Goal: Obtain resource: Download file/media

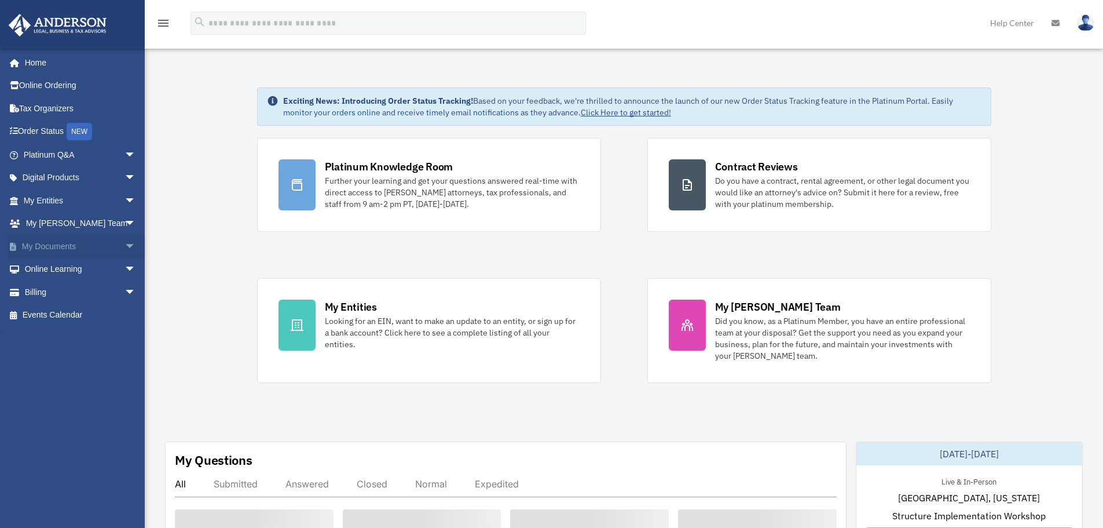
click at [54, 253] on link "My Documents arrow_drop_down" at bounding box center [80, 246] width 145 height 23
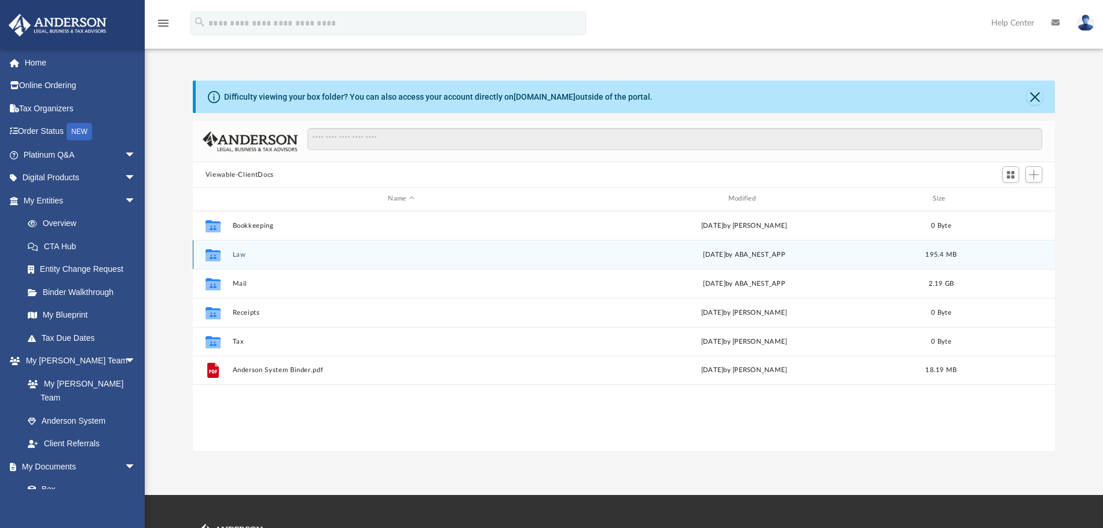
scroll to position [255, 854]
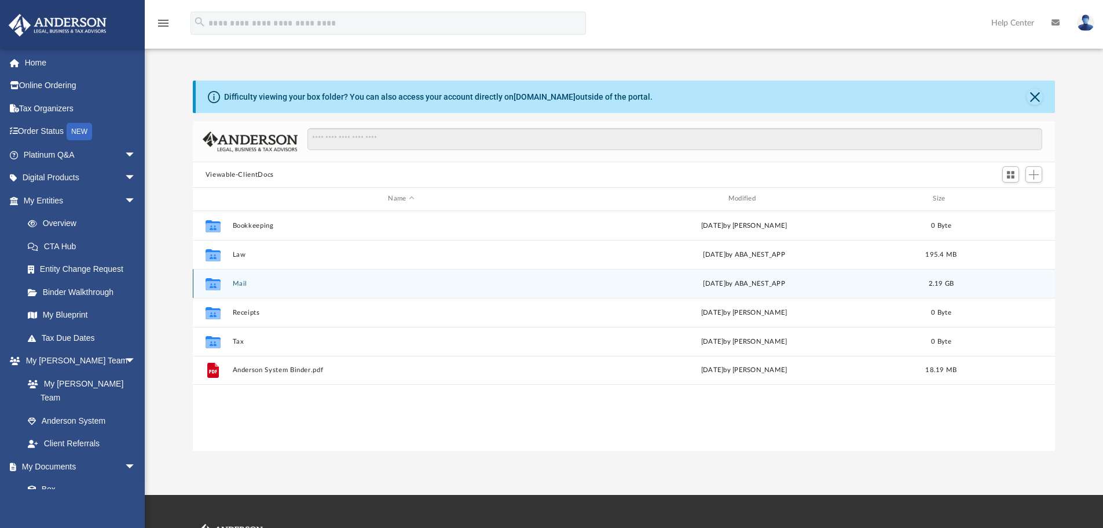
click at [272, 288] on div "Collaborated Folder Mail today by ABA_NEST_APP 2.19 GB" at bounding box center [624, 283] width 863 height 29
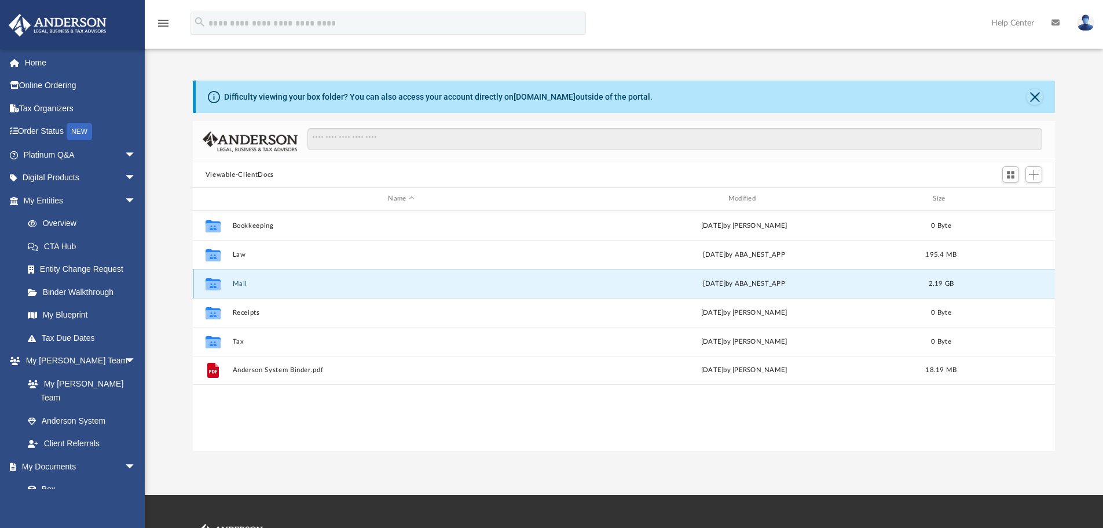
click at [272, 288] on div "Collaborated Folder Mail today by ABA_NEST_APP 2.19 GB" at bounding box center [624, 283] width 863 height 29
click at [283, 287] on button "Mail" at bounding box center [401, 284] width 338 height 8
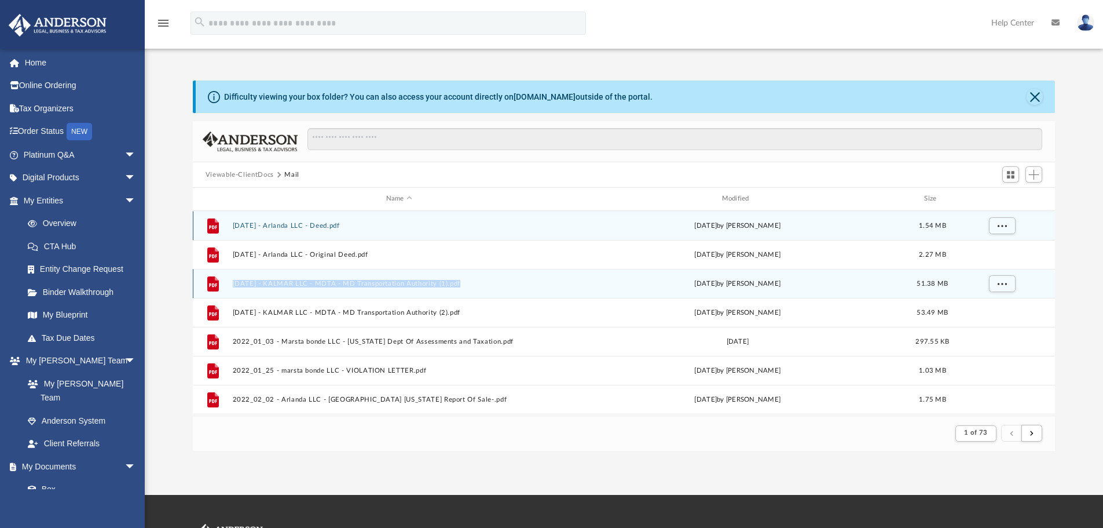
scroll to position [219, 854]
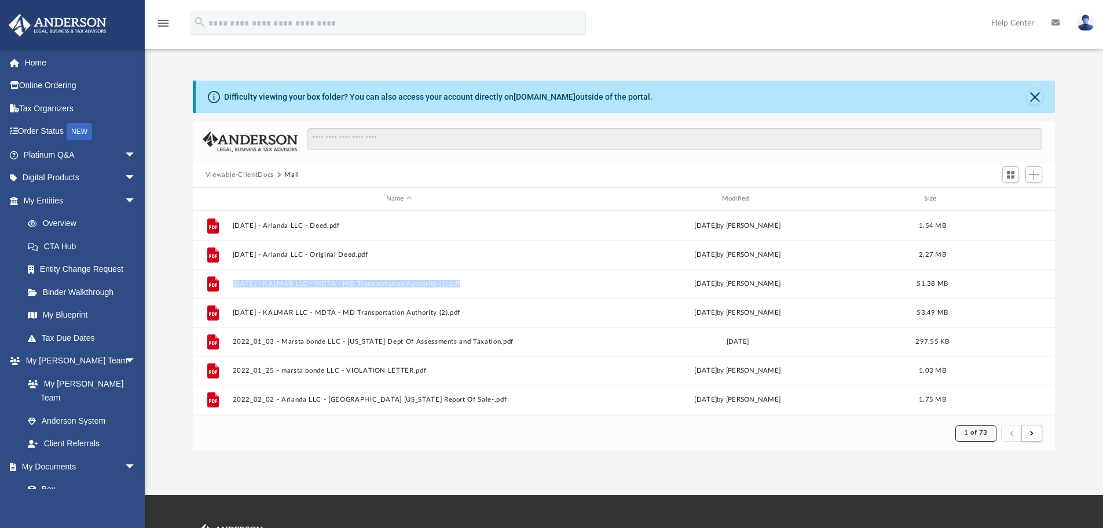
click at [974, 432] on span "1 of 73" at bounding box center [976, 432] width 24 height 6
click at [982, 406] on li "73" at bounding box center [986, 404] width 9 height 12
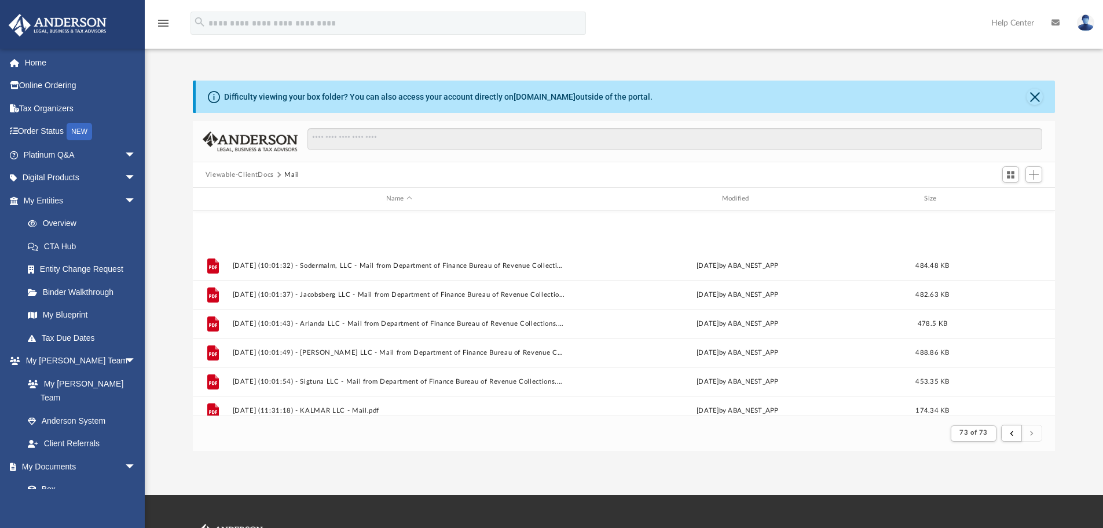
scroll to position [1244, 0]
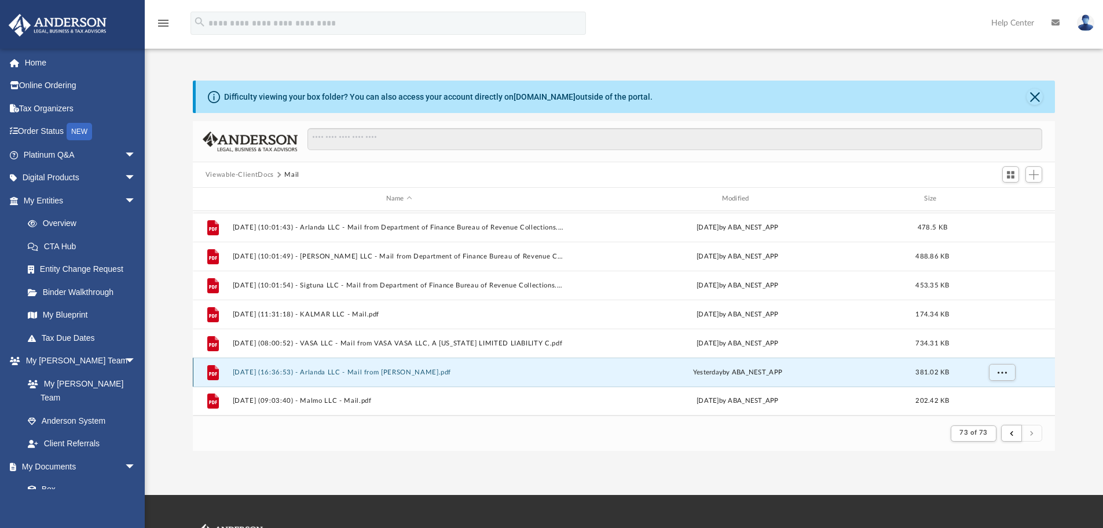
click at [266, 372] on button "2025.08.20 (16:36:53) - Arlanda LLC - Mail from Eric Booker.pdf" at bounding box center [399, 372] width 334 height 8
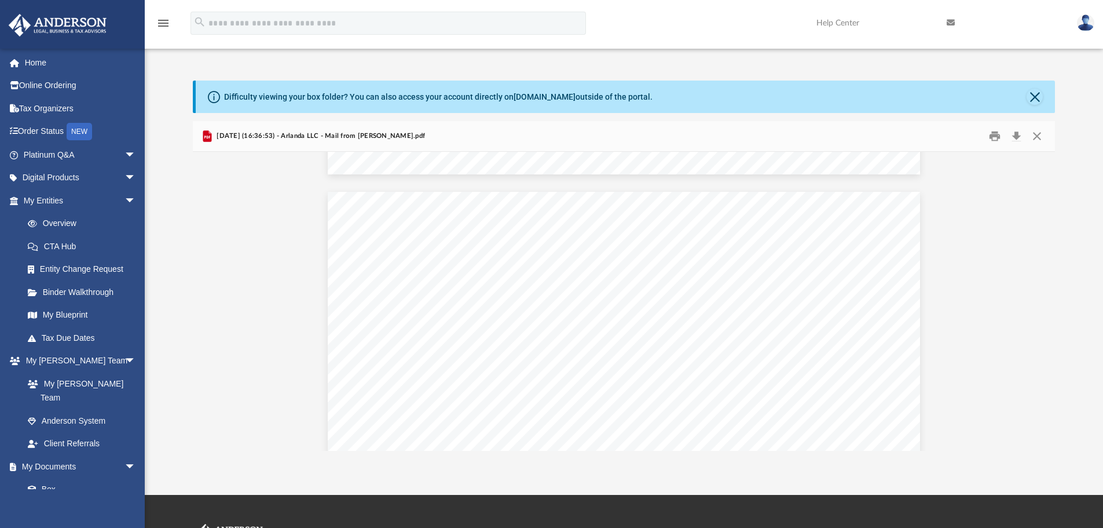
scroll to position [753, 0]
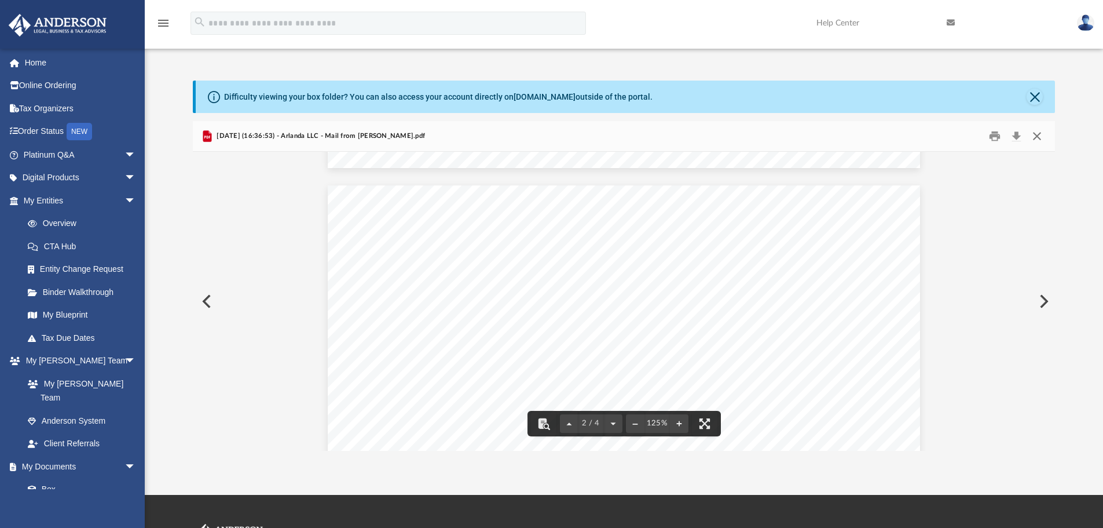
click at [1033, 140] on button "Close" at bounding box center [1037, 136] width 21 height 18
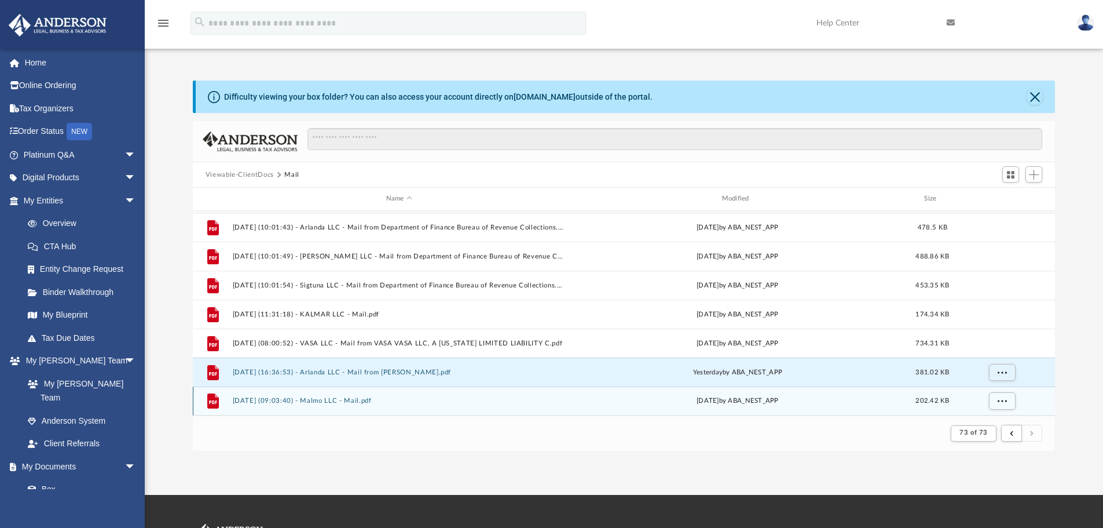
click at [313, 395] on div "File 2025.08.21 (09:03:40) - Malmo LLC - Mail.pdf today by ABA_NEST_APP 202.42 …" at bounding box center [624, 400] width 863 height 29
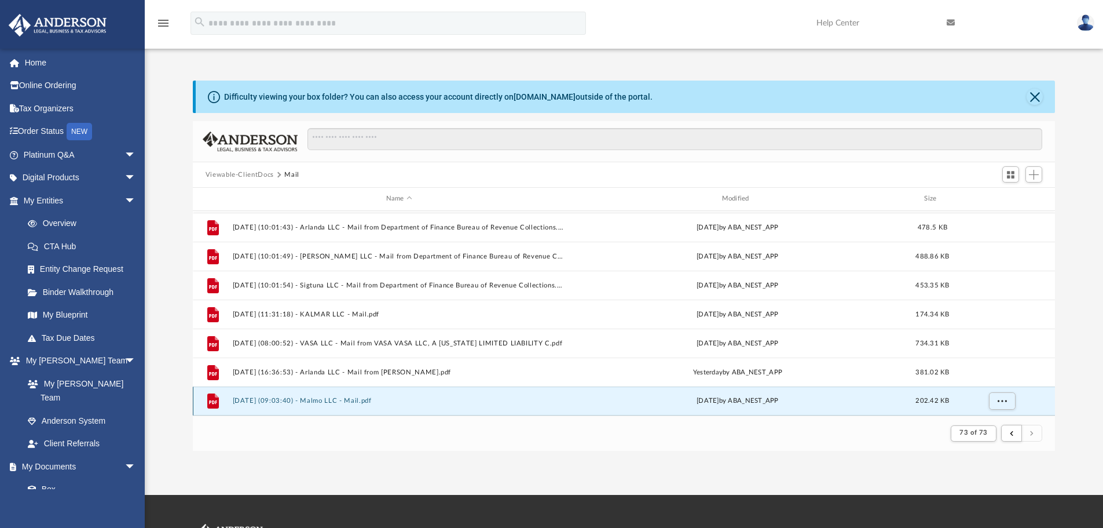
click at [323, 397] on button "2025.08.21 (09:03:40) - Malmo LLC - Mail.pdf" at bounding box center [399, 401] width 334 height 8
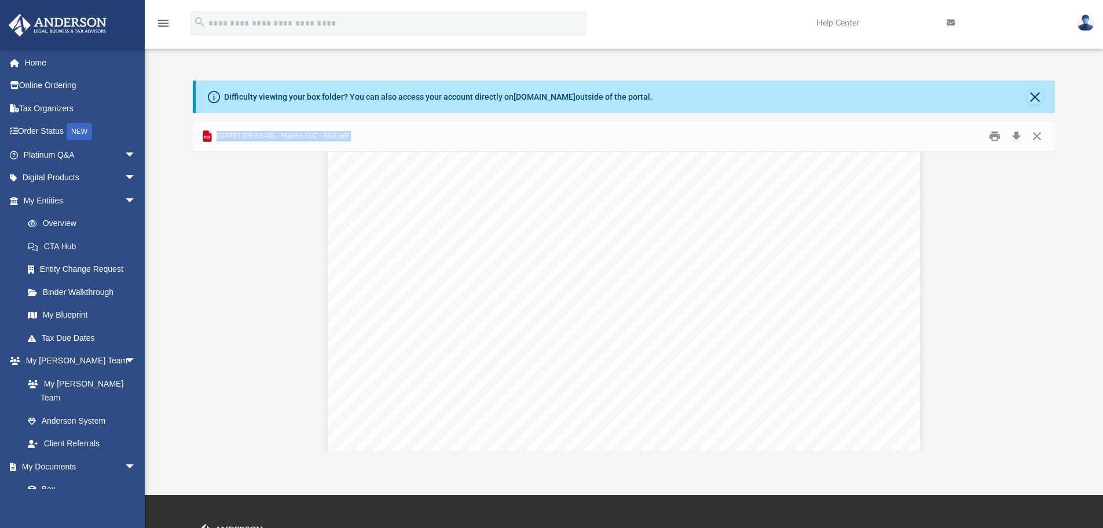
scroll to position [0, 0]
click at [1037, 131] on button "Close" at bounding box center [1037, 136] width 21 height 18
